Goal: Task Accomplishment & Management: Complete application form

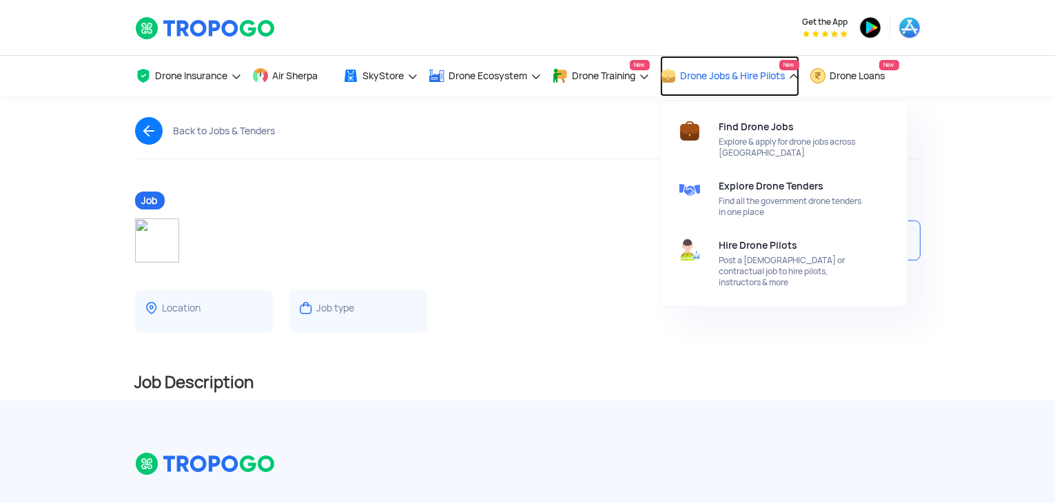
click at [760, 70] on span "Drone Jobs & Hire Pilots" at bounding box center [733, 75] width 105 height 11
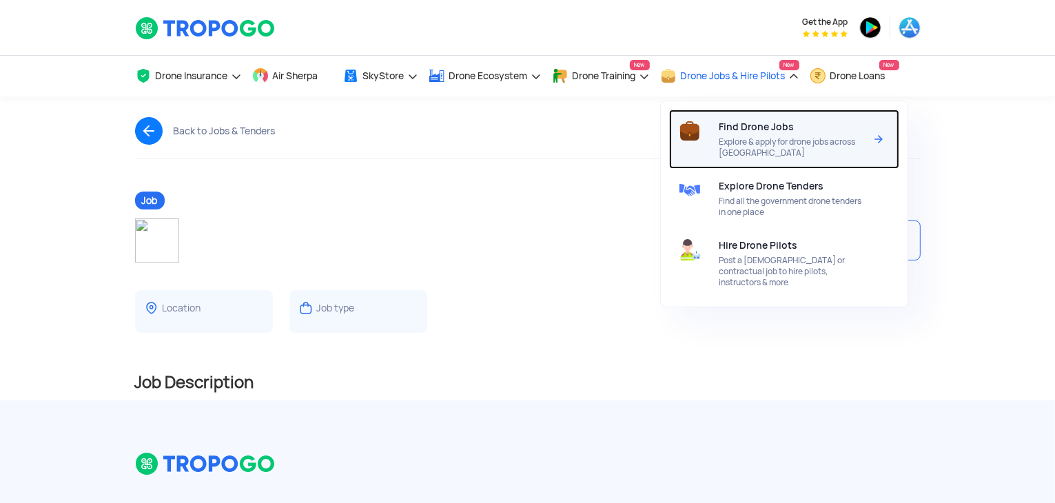
click at [750, 131] on div "Find Drone Jobs Explore & apply for drone jobs across India" at bounding box center [795, 139] width 151 height 59
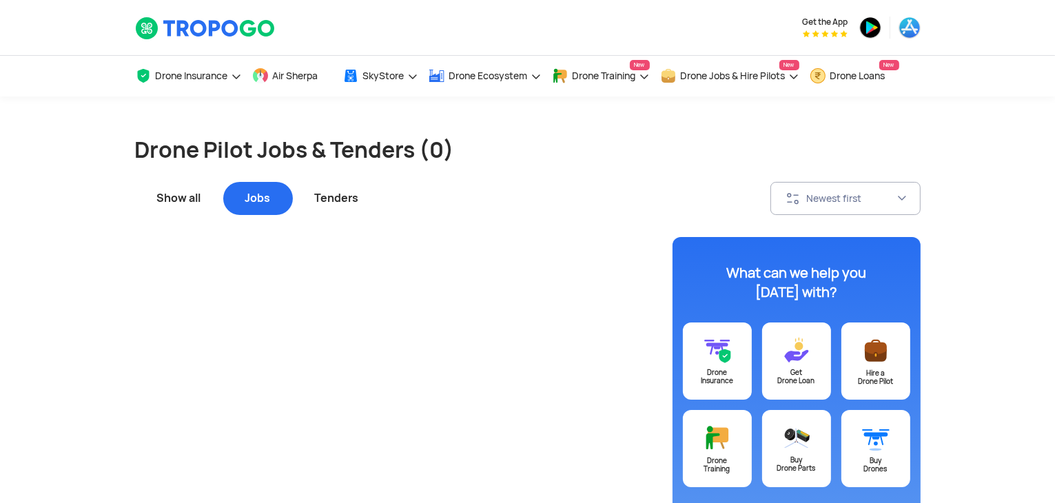
click at [192, 196] on div "Show all" at bounding box center [179, 198] width 88 height 33
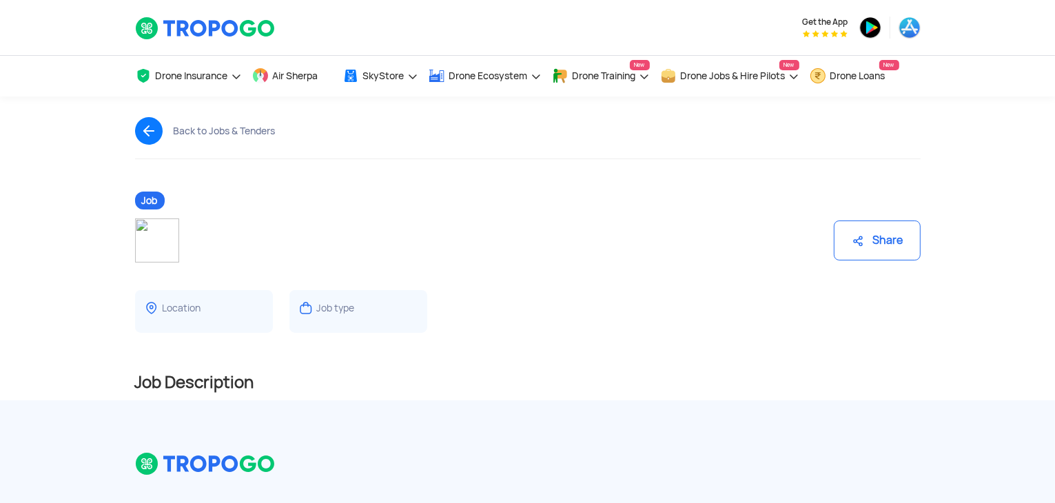
click at [341, 312] on div "Job type" at bounding box center [336, 308] width 38 height 13
click at [345, 302] on div "Job type" at bounding box center [336, 308] width 38 height 13
click at [350, 307] on div "Job type" at bounding box center [336, 308] width 38 height 13
